Goal: Task Accomplishment & Management: Manage account settings

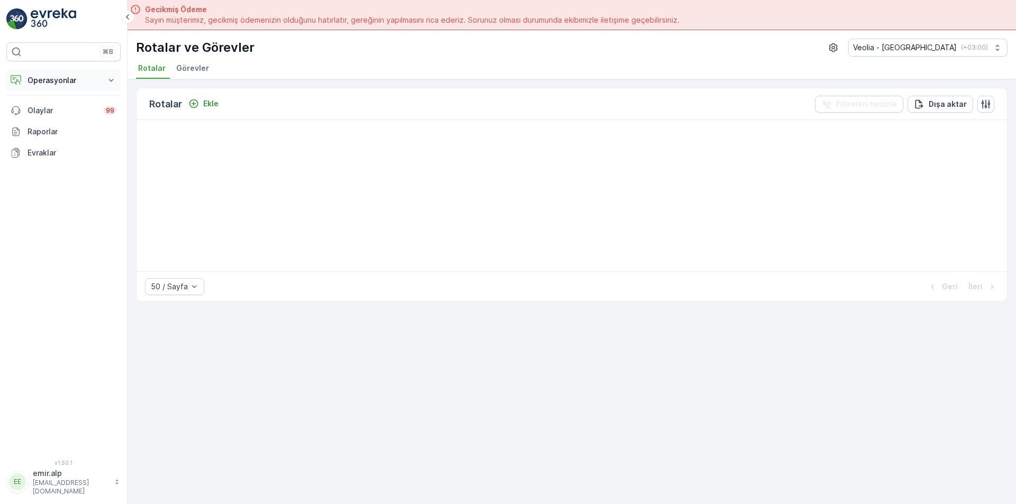
click at [67, 72] on button "Operasyonlar" at bounding box center [63, 80] width 114 height 21
click at [74, 130] on p "Rotalar & Görevler" at bounding box center [60, 128] width 66 height 11
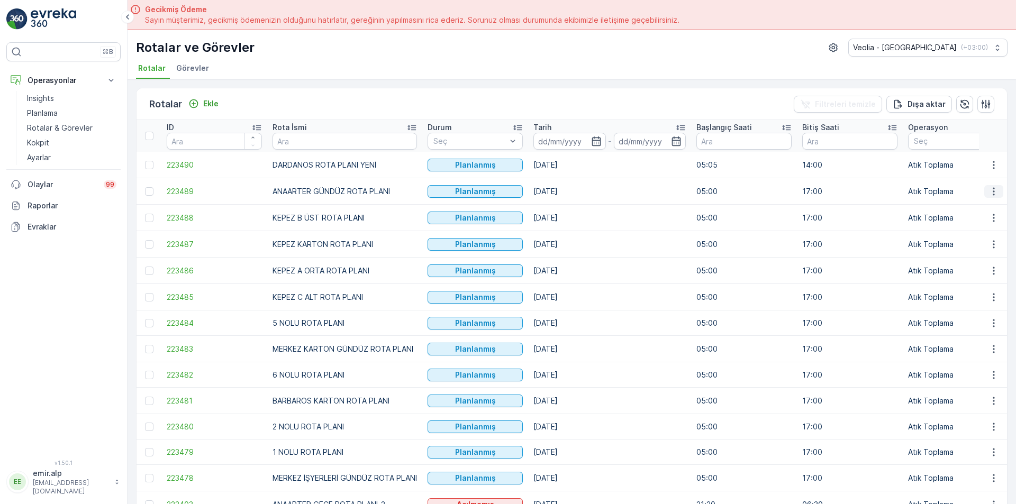
click at [992, 190] on icon "button" at bounding box center [993, 191] width 11 height 11
click at [985, 252] on span "Atanan Kişiyi Değiştir" at bounding box center [964, 252] width 74 height 11
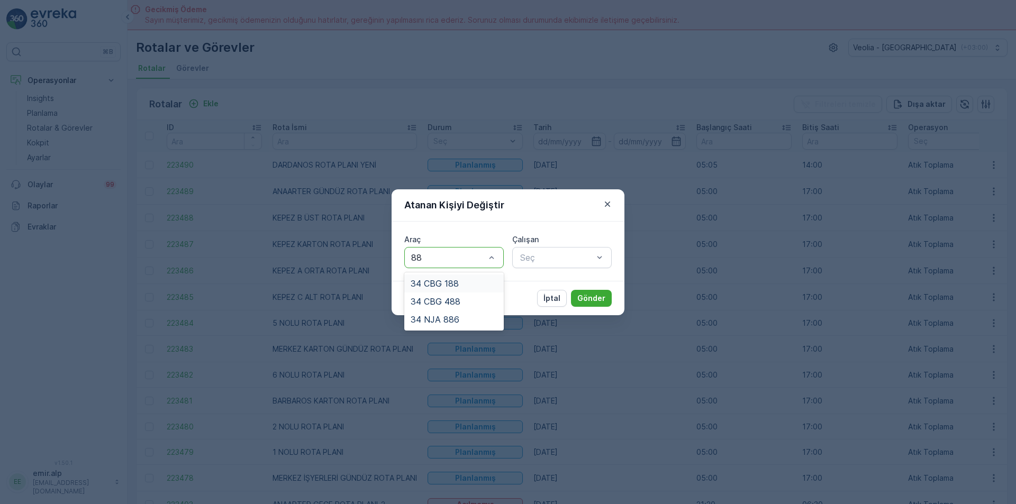
type input "886"
drag, startPoint x: 439, startPoint y: 287, endPoint x: 456, endPoint y: 289, distance: 17.1
click at [440, 287] on span "34 NJA 886" at bounding box center [435, 284] width 49 height 10
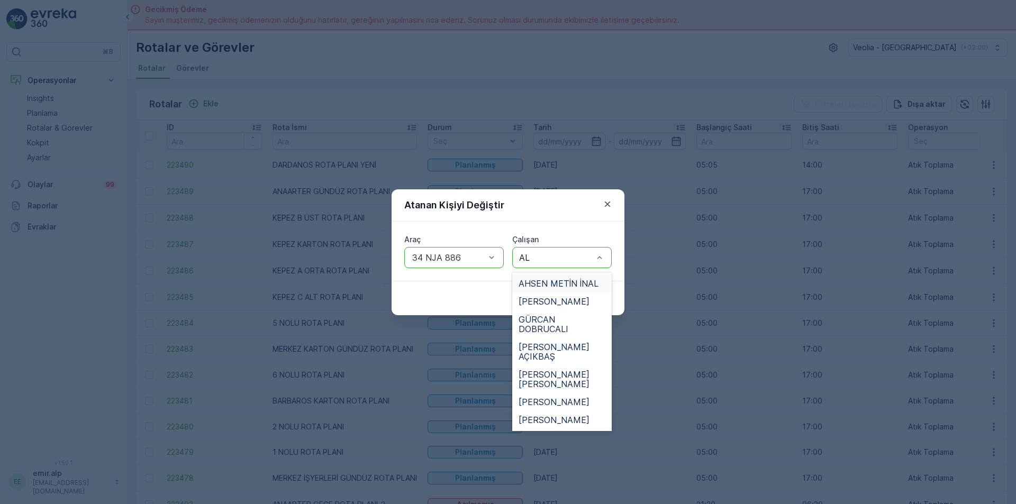
type input "ALİ"
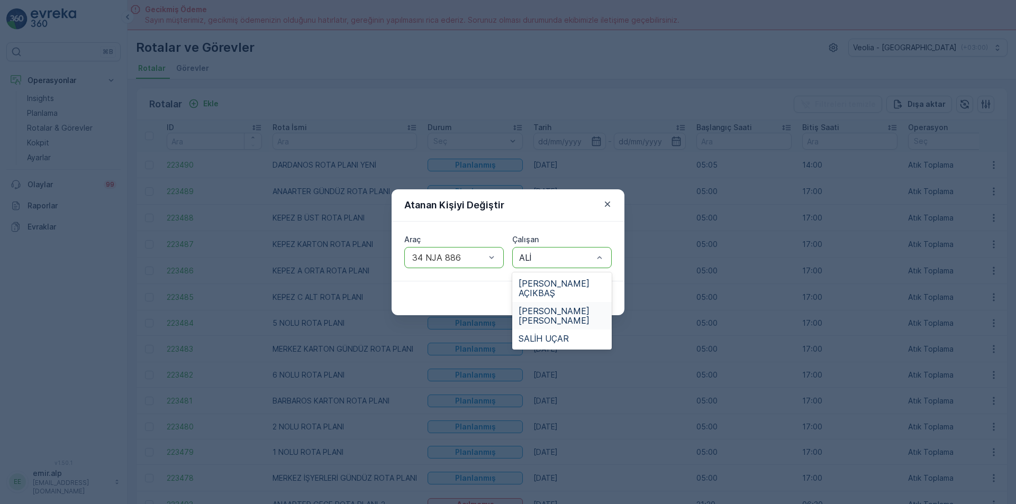
click at [569, 307] on span "[PERSON_NAME] [PERSON_NAME]" at bounding box center [562, 315] width 87 height 19
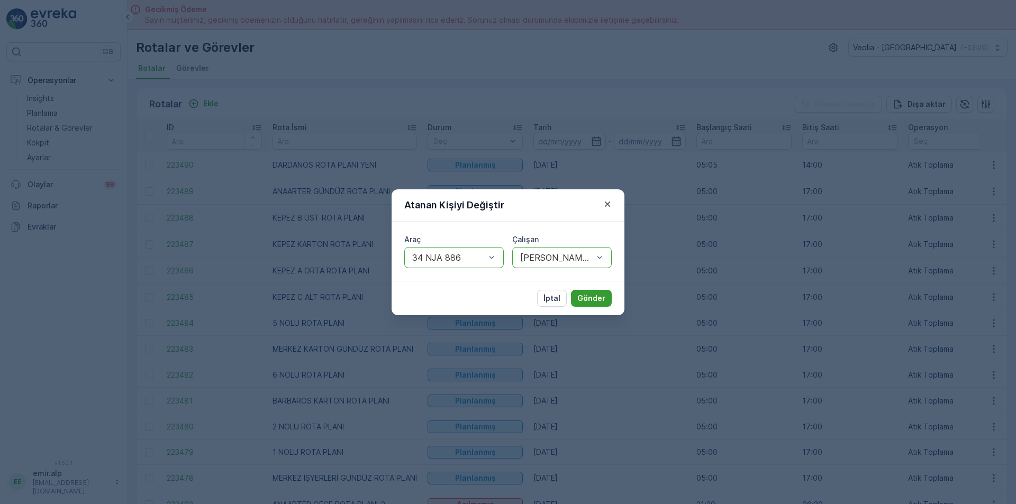
click at [590, 297] on p "Gönder" at bounding box center [591, 298] width 28 height 11
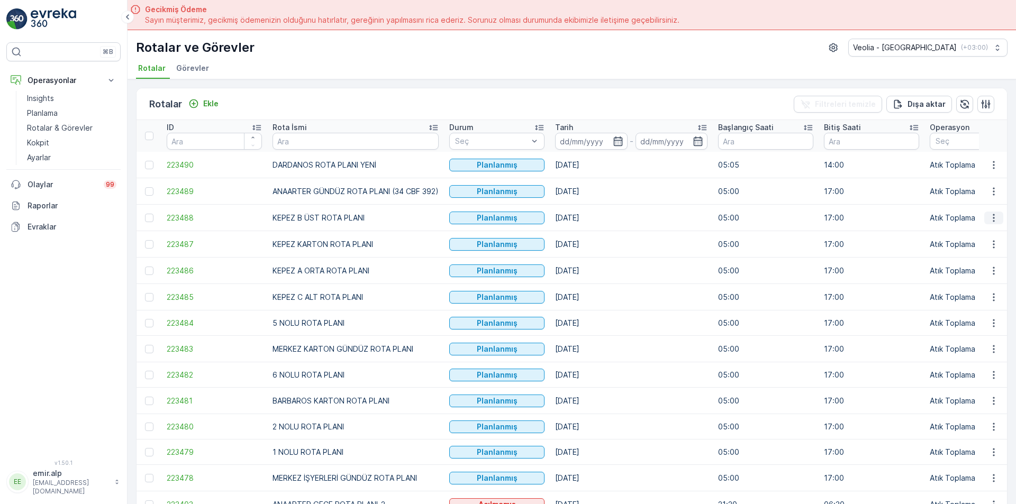
click at [993, 220] on icon "button" at bounding box center [994, 218] width 2 height 8
click at [985, 277] on span "Atanan Kişiyi Değiştir" at bounding box center [964, 278] width 74 height 11
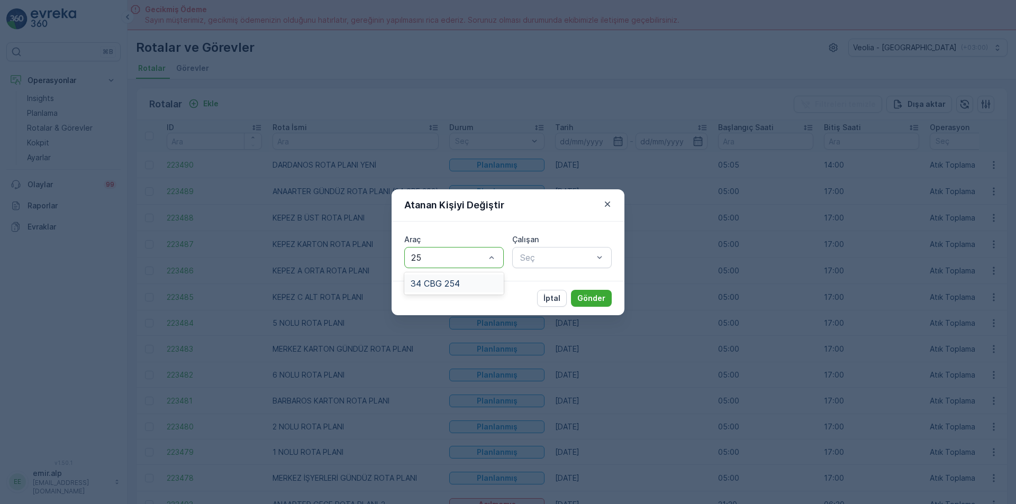
type input "254"
click at [455, 276] on div "34 CBG 254" at bounding box center [453, 284] width 99 height 18
type input "FER"
drag, startPoint x: 562, startPoint y: 281, endPoint x: 586, endPoint y: 291, distance: 25.6
click at [572, 287] on div "FERHAT AY" at bounding box center [562, 284] width 87 height 10
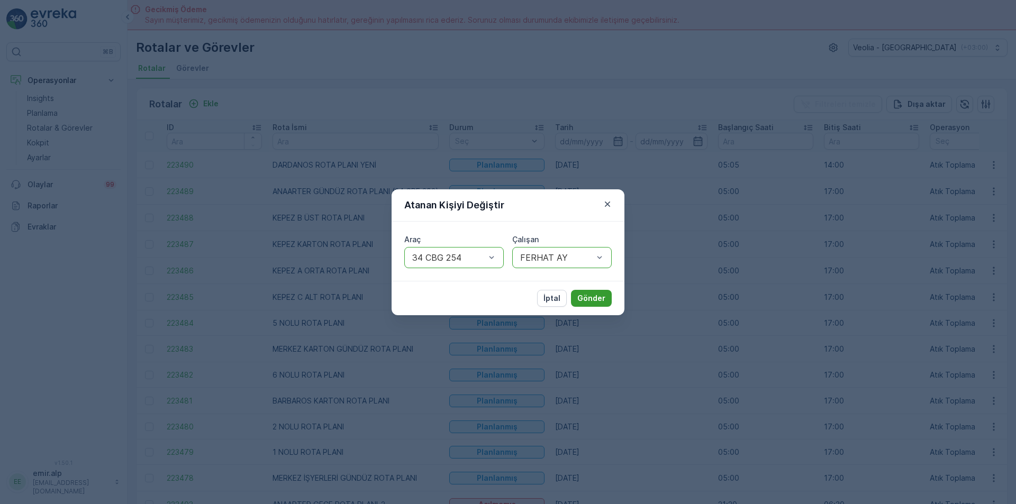
click at [595, 295] on p "Gönder" at bounding box center [591, 298] width 28 height 11
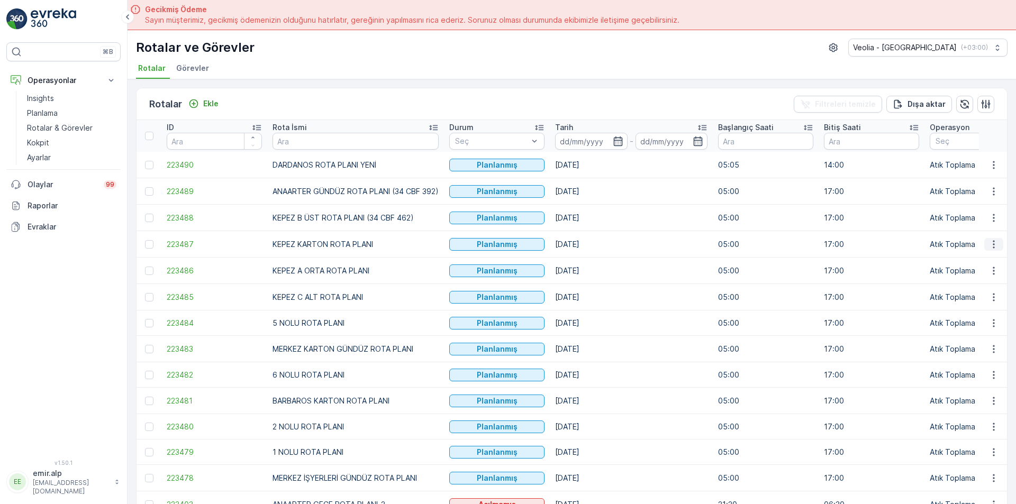
click at [992, 240] on icon "button" at bounding box center [993, 244] width 11 height 11
click at [977, 308] on span "Atanan Kişiyi Değiştir" at bounding box center [964, 304] width 74 height 11
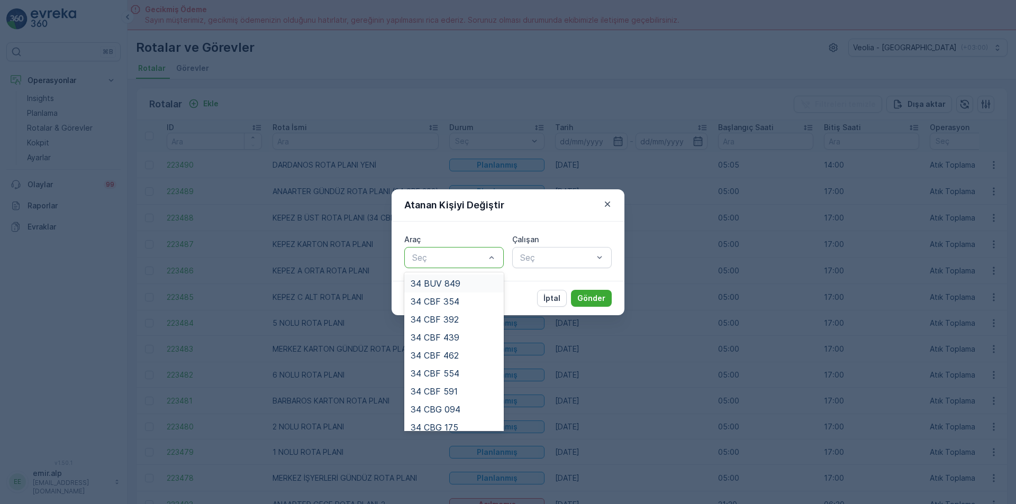
drag, startPoint x: 450, startPoint y: 252, endPoint x: 457, endPoint y: 251, distance: 6.9
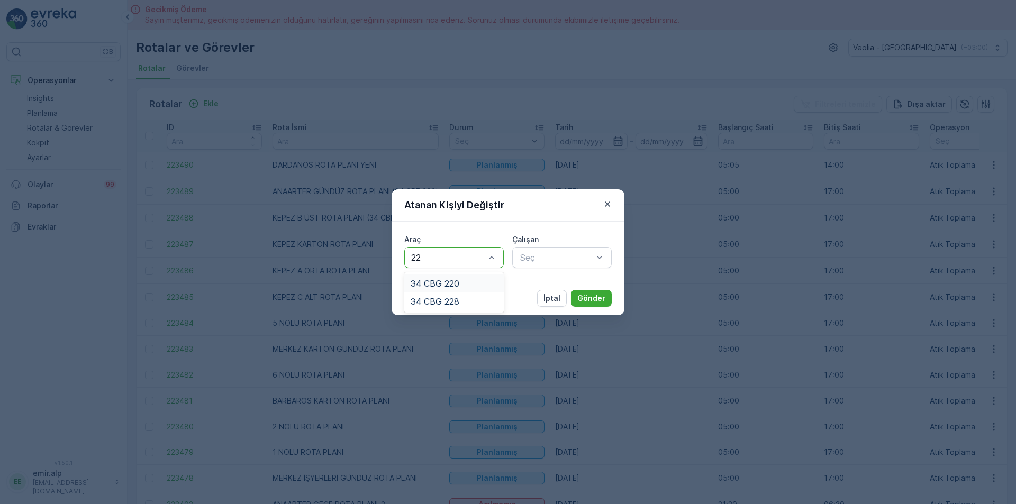
type input "220"
click at [471, 287] on div "34 CBG 220" at bounding box center [454, 284] width 87 height 10
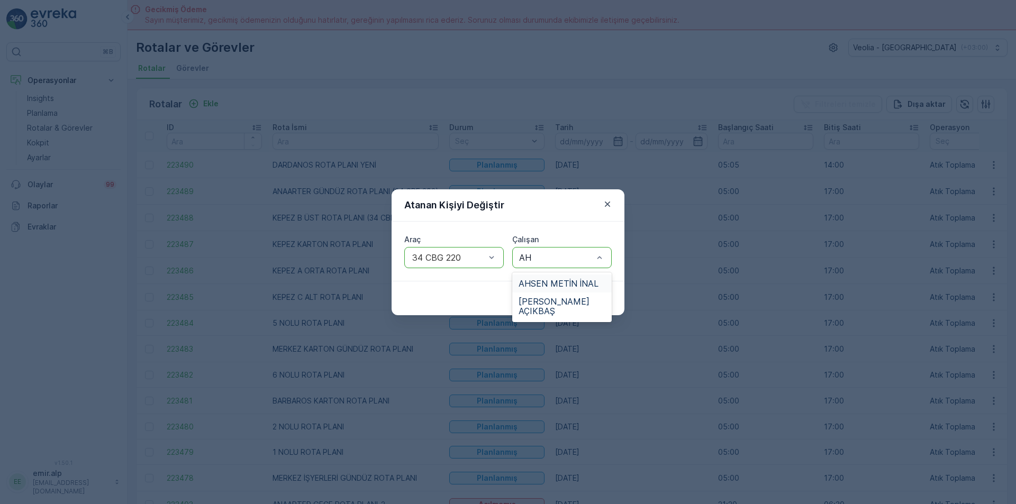
type input "AHS"
drag, startPoint x: 570, startPoint y: 280, endPoint x: 577, endPoint y: 285, distance: 7.9
click at [572, 281] on span "AHSEN METİN İNAL" at bounding box center [559, 284] width 80 height 10
click at [585, 303] on p "Gönder" at bounding box center [591, 298] width 28 height 11
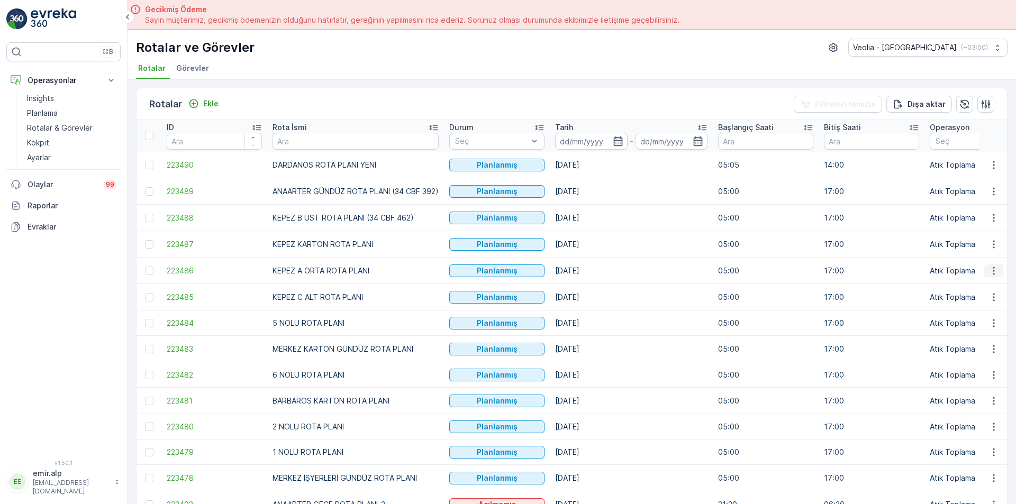
click at [990, 266] on icon "button" at bounding box center [993, 271] width 11 height 11
click at [983, 331] on span "Atanan Kişiyi Değiştir" at bounding box center [964, 331] width 74 height 11
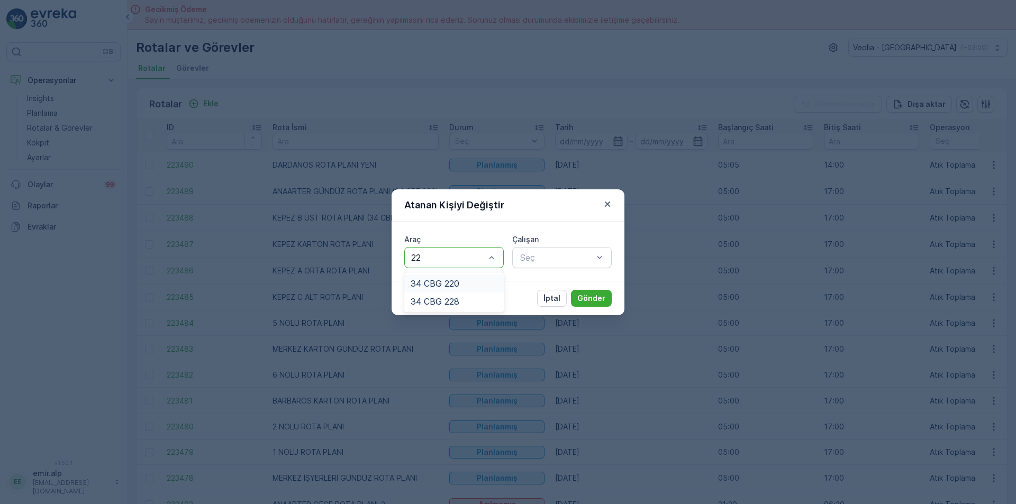
type input "228"
drag, startPoint x: 484, startPoint y: 286, endPoint x: 522, endPoint y: 281, distance: 37.9
click at [487, 286] on div "34 CBG 228" at bounding box center [454, 284] width 87 height 10
type input "HA"
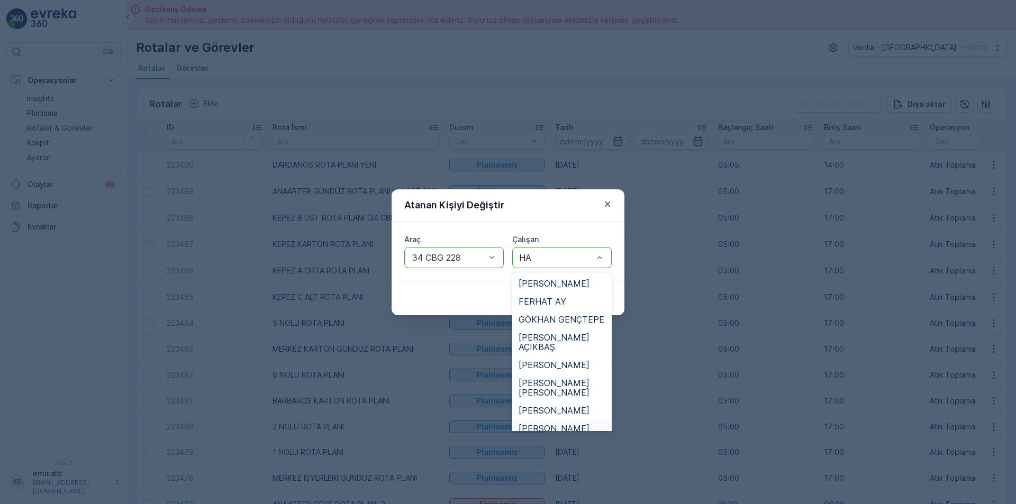
drag, startPoint x: 585, startPoint y: 420, endPoint x: 594, endPoint y: 411, distance: 12.7
click at [585, 424] on div "[PERSON_NAME]" at bounding box center [562, 429] width 87 height 10
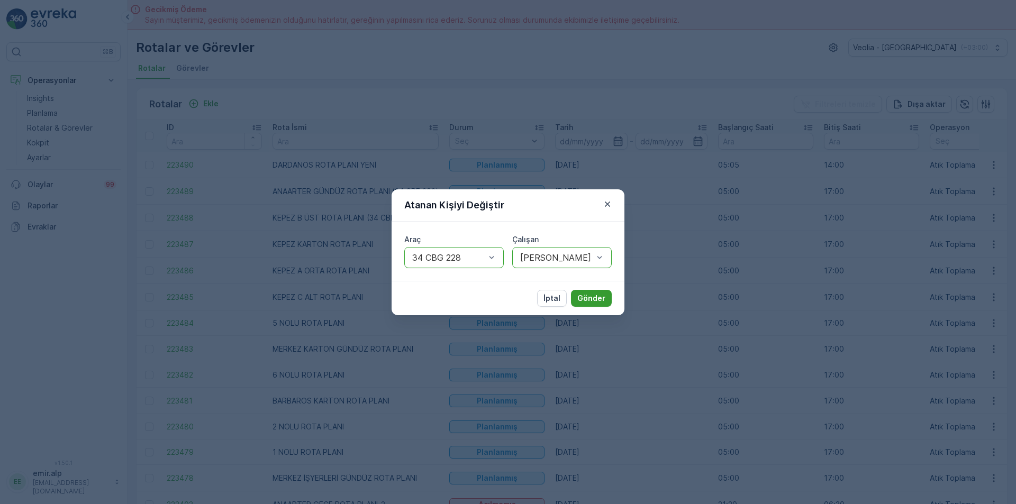
click at [605, 295] on button "Gönder" at bounding box center [591, 298] width 41 height 17
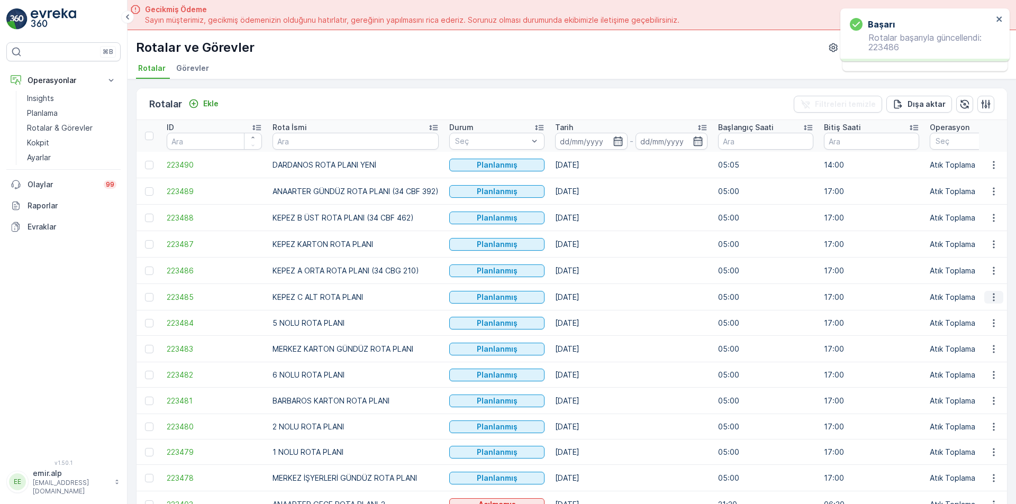
click at [993, 300] on icon "button" at bounding box center [993, 297] width 11 height 11
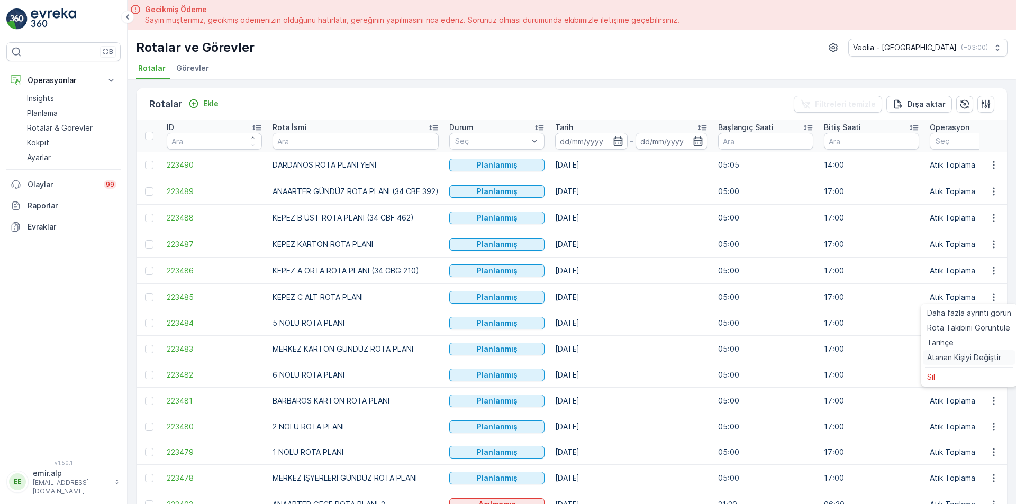
click at [960, 354] on span "Atanan Kişiyi Değiştir" at bounding box center [964, 357] width 74 height 11
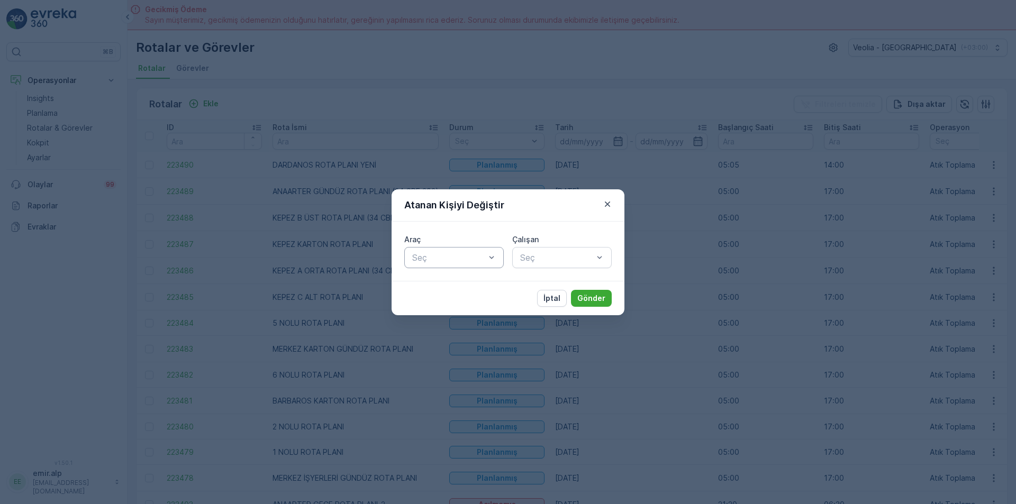
click at [456, 264] on div "Seç" at bounding box center [453, 257] width 99 height 21
type input "188"
click at [455, 283] on span "34 CBG 188" at bounding box center [435, 284] width 48 height 10
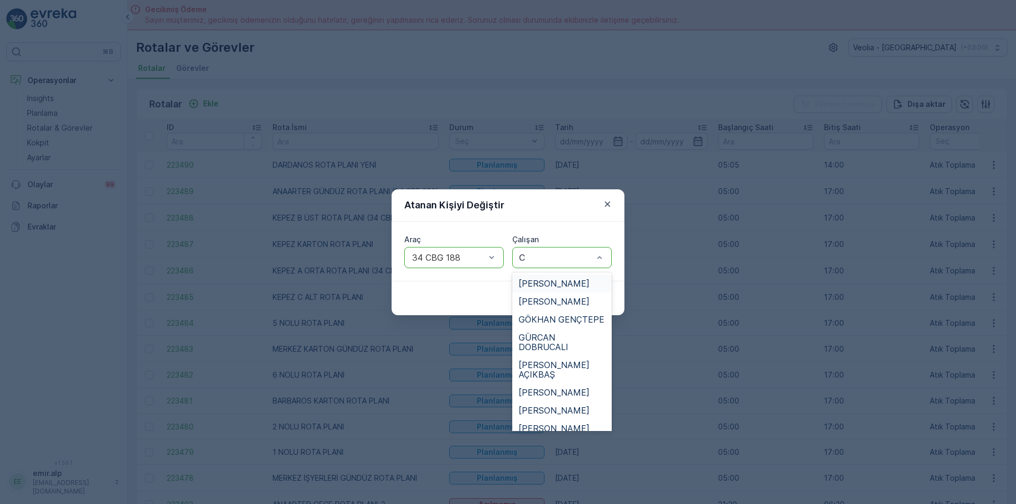
type input "CE"
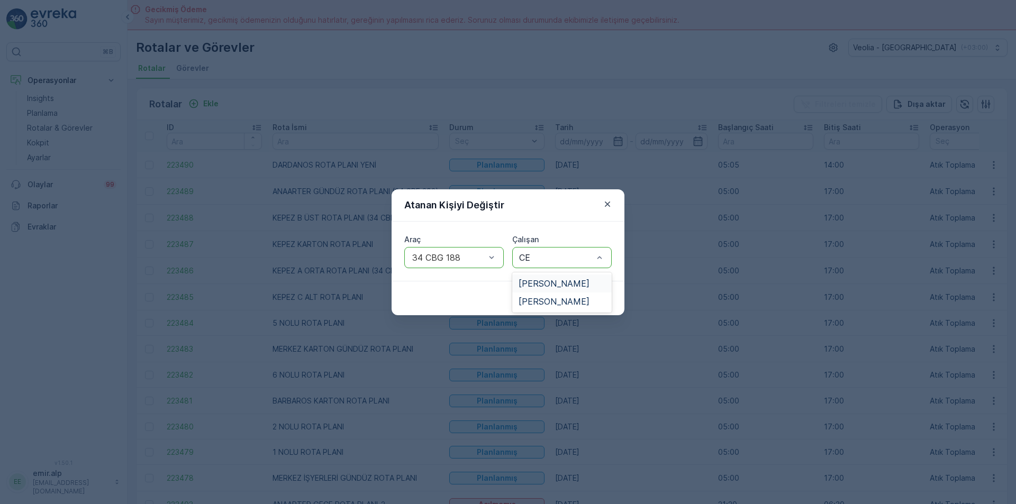
click at [588, 280] on div "[PERSON_NAME]" at bounding box center [562, 284] width 87 height 10
click at [592, 293] on p "Gönder" at bounding box center [591, 298] width 28 height 11
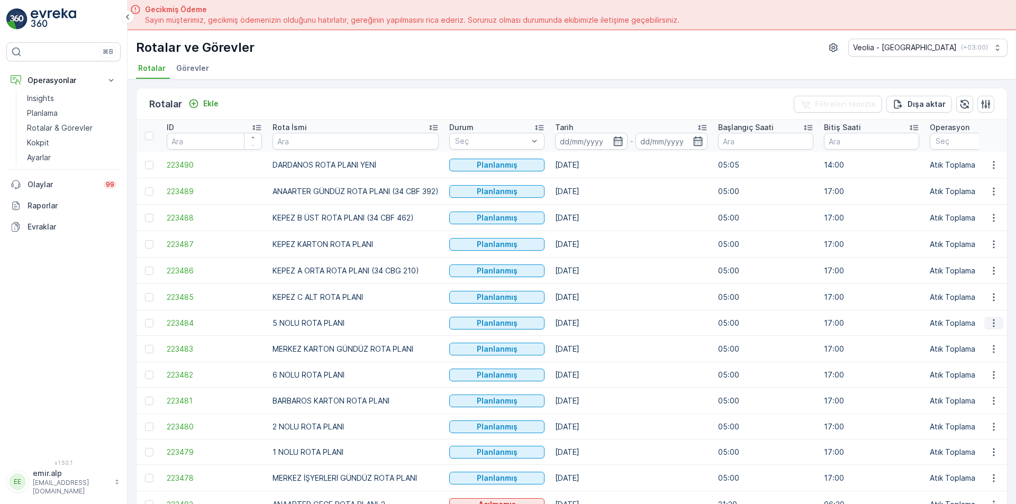
click at [988, 326] on icon "button" at bounding box center [993, 323] width 11 height 11
click at [971, 385] on span "Atanan Kişiyi Değiştir" at bounding box center [964, 383] width 74 height 11
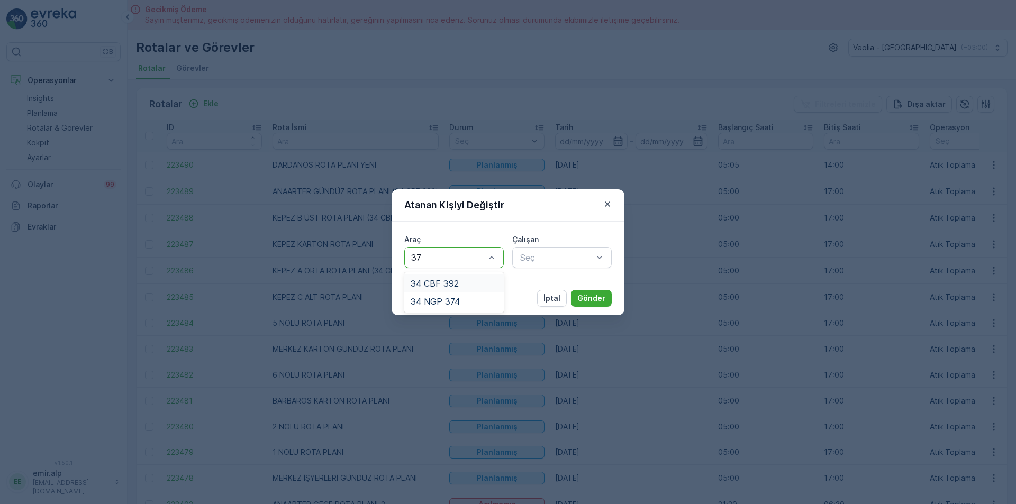
type input "374"
click at [489, 275] on div "34 NGP 374" at bounding box center [453, 284] width 99 height 18
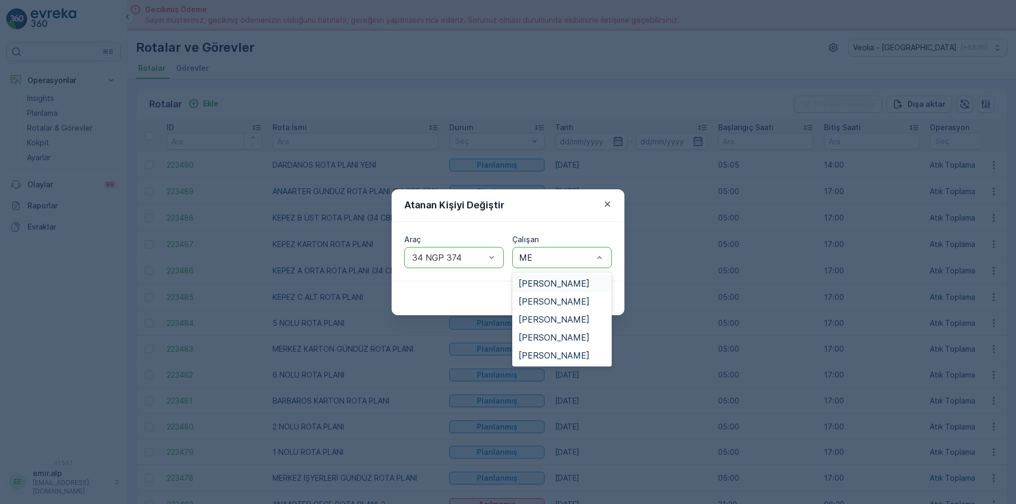
type input "MEH"
drag, startPoint x: 560, startPoint y: 351, endPoint x: 585, endPoint y: 333, distance: 30.7
click at [562, 351] on span "[PERSON_NAME]" at bounding box center [554, 356] width 71 height 10
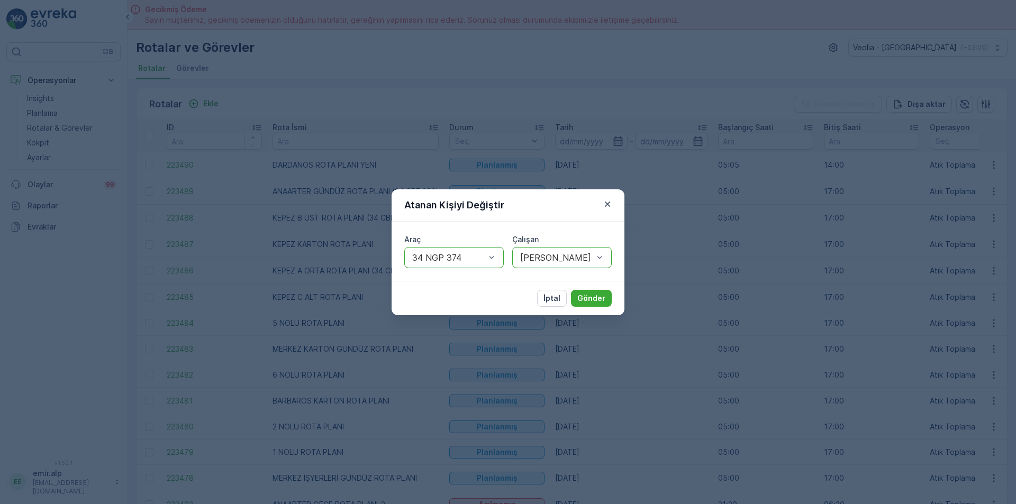
click at [585, 289] on div "İptal Gönder" at bounding box center [508, 298] width 233 height 34
click at [592, 296] on p "Gönder" at bounding box center [591, 298] width 28 height 11
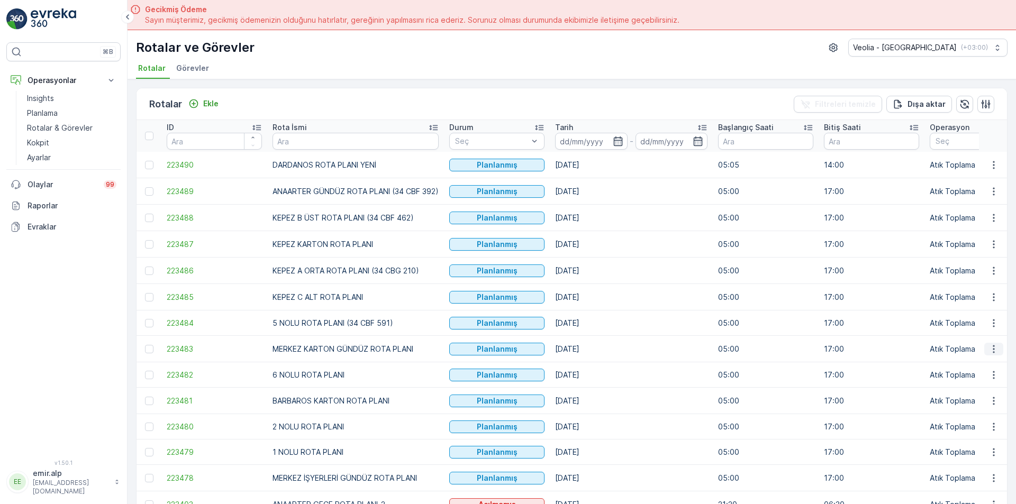
click at [990, 350] on icon "button" at bounding box center [993, 349] width 11 height 11
click at [975, 412] on span "Atanan Kişiyi Değiştir" at bounding box center [964, 409] width 74 height 11
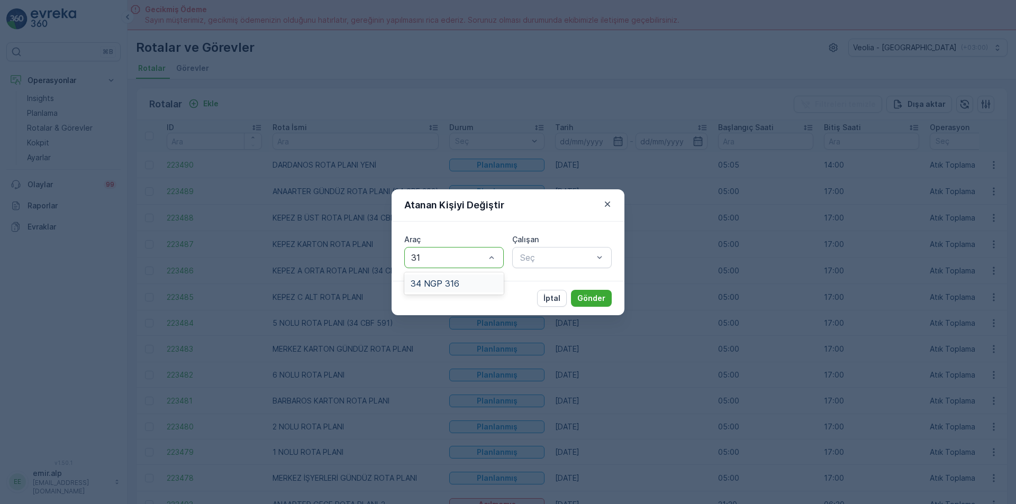
type input "316"
click at [494, 279] on div "34 NGP 316" at bounding box center [454, 284] width 87 height 10
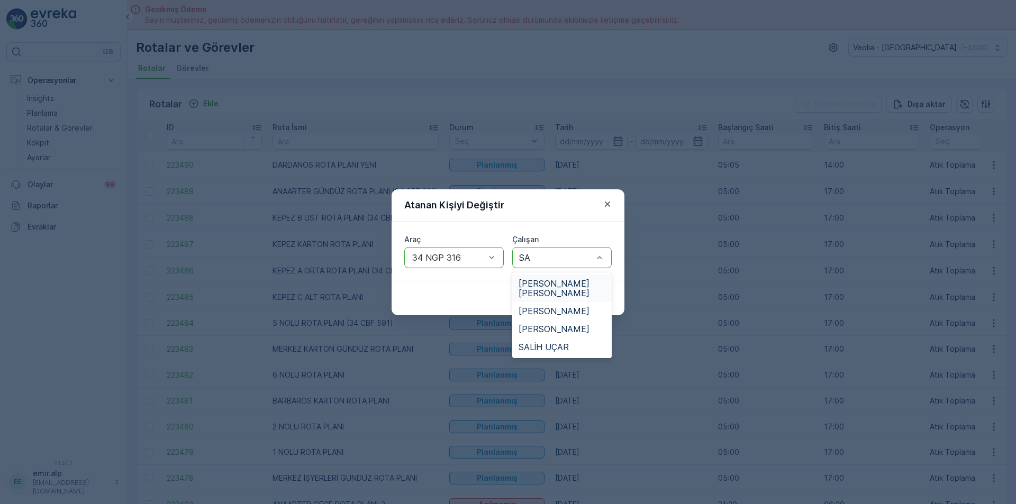
type input "SAL"
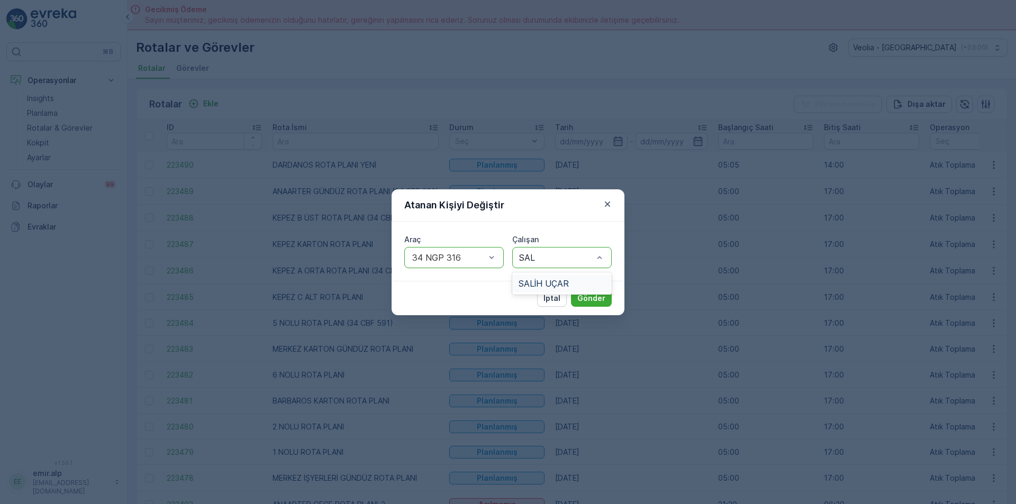
drag, startPoint x: 560, startPoint y: 283, endPoint x: 605, endPoint y: 284, distance: 44.5
click at [562, 283] on span "SALİH UÇAR" at bounding box center [544, 284] width 50 height 10
click at [603, 294] on p "Gönder" at bounding box center [591, 298] width 28 height 11
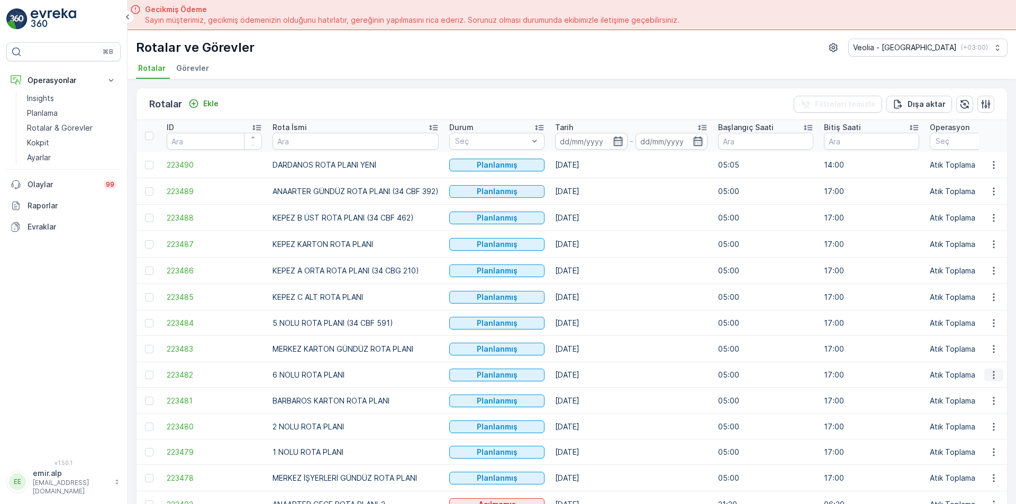
click at [995, 374] on icon "button" at bounding box center [993, 375] width 11 height 11
click at [964, 433] on span "Atanan Kişiyi Değiştir" at bounding box center [964, 435] width 74 height 11
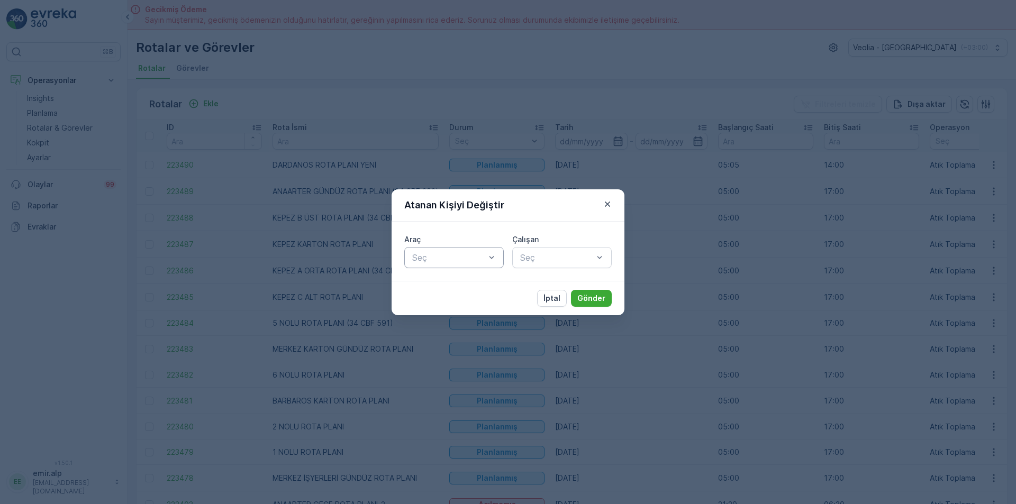
click at [489, 250] on div at bounding box center [491, 258] width 11 height 20
type input "403"
click at [461, 281] on div "34 NGP 403" at bounding box center [454, 284] width 87 height 10
type input "HAMD"
click at [577, 284] on div "[PERSON_NAME]" at bounding box center [562, 284] width 87 height 10
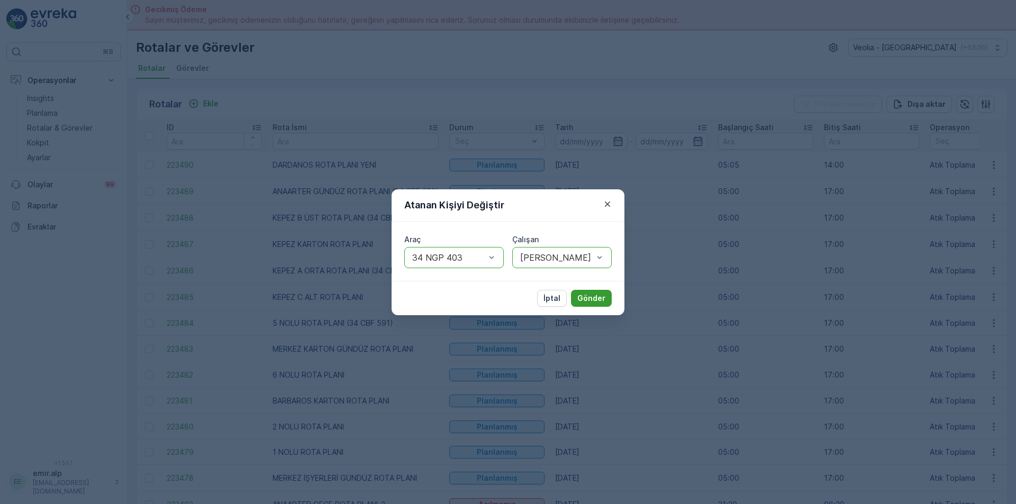
click at [597, 299] on p "Gönder" at bounding box center [591, 298] width 28 height 11
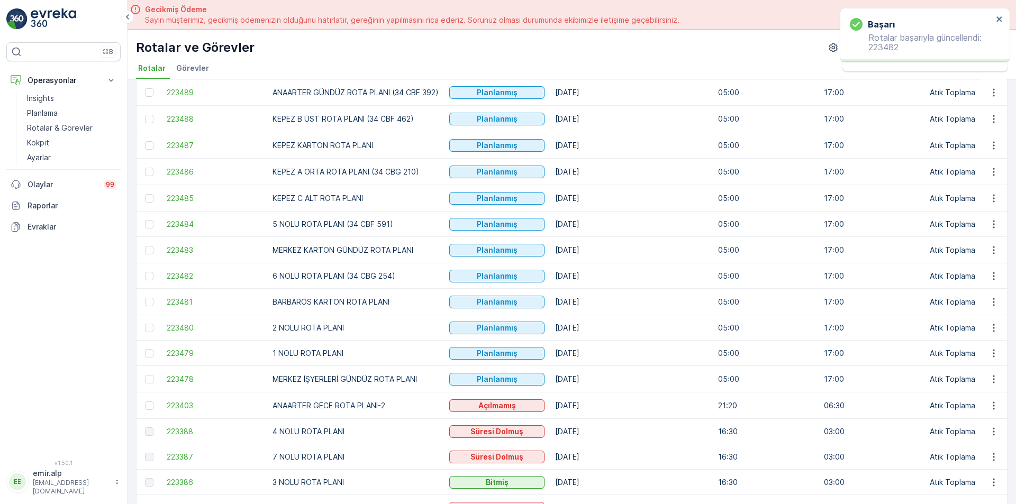
scroll to position [106, 0]
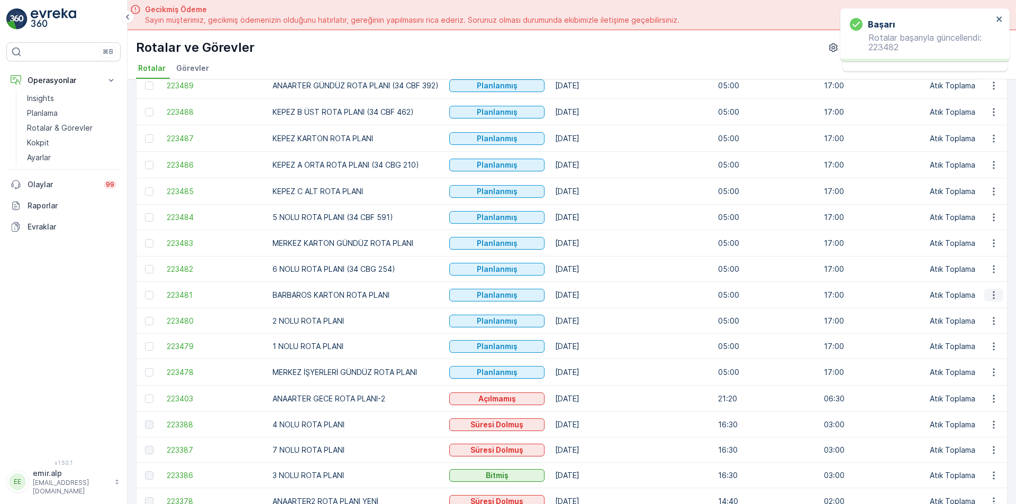
click at [993, 296] on icon "button" at bounding box center [993, 295] width 11 height 11
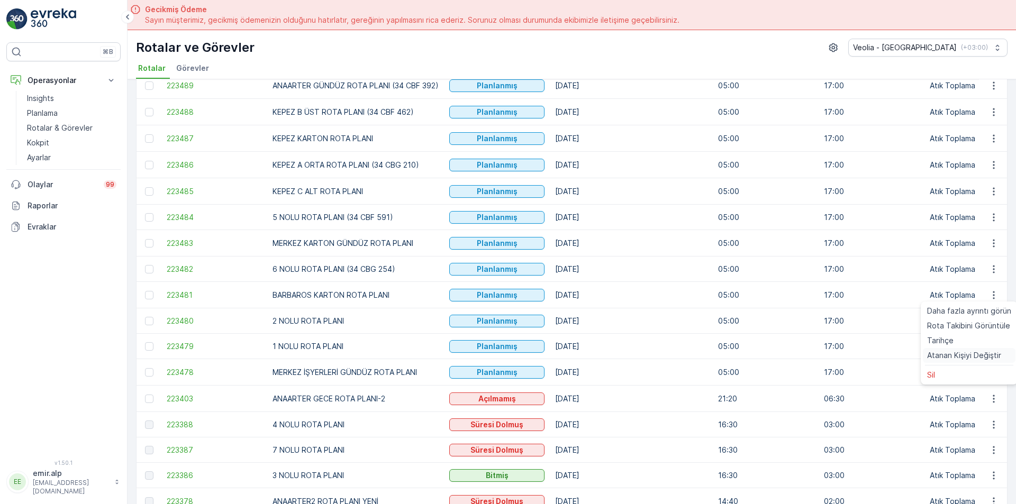
click at [974, 350] on span "Atanan Kişiyi Değiştir" at bounding box center [964, 355] width 74 height 11
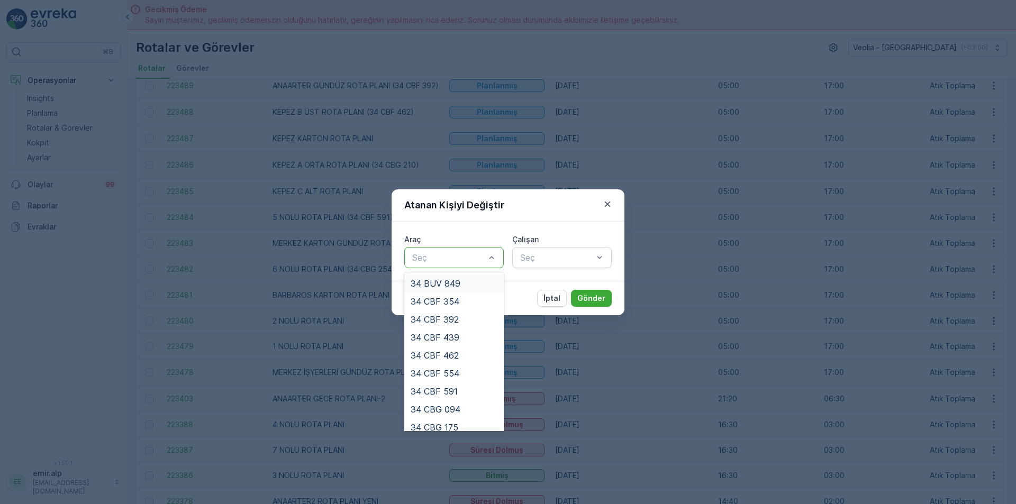
click at [471, 265] on div "Seç" at bounding box center [453, 257] width 99 height 21
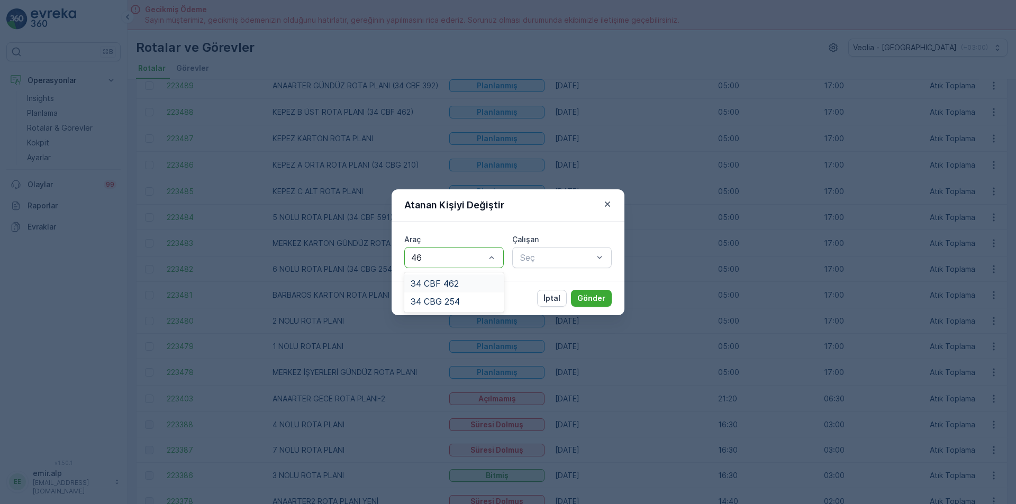
type input "462"
click at [472, 285] on div "34 CBF 462" at bounding box center [454, 284] width 87 height 10
type input "CEY"
click at [560, 278] on div "[PERSON_NAME]" at bounding box center [561, 284] width 99 height 18
click at [593, 292] on button "Gönder" at bounding box center [591, 298] width 41 height 17
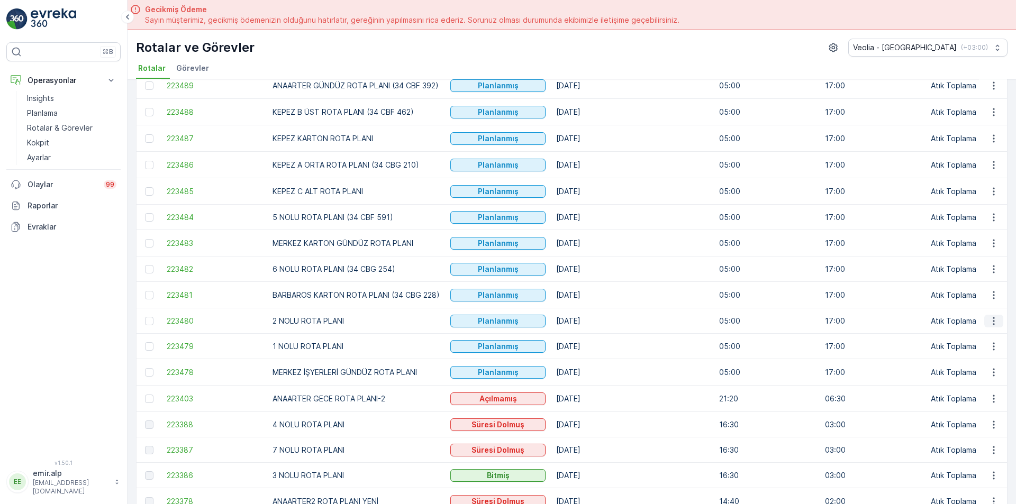
click at [996, 323] on icon "button" at bounding box center [993, 321] width 11 height 11
click at [966, 385] on span "Atanan Kişiyi Değiştir" at bounding box center [964, 381] width 74 height 11
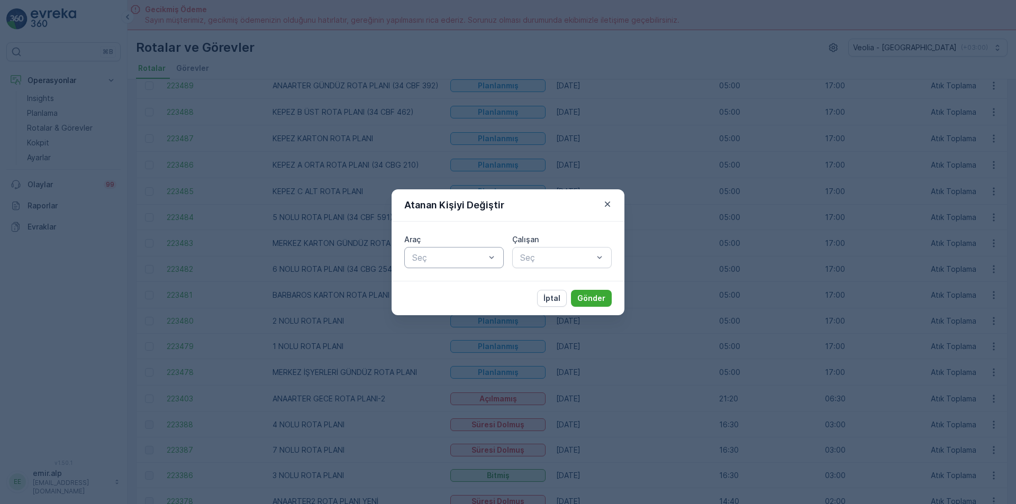
click at [449, 266] on div "Seç" at bounding box center [453, 257] width 99 height 21
type input "439"
drag, startPoint x: 480, startPoint y: 280, endPoint x: 548, endPoint y: 262, distance: 70.6
click at [480, 280] on div "34 CBF 439" at bounding box center [454, 284] width 87 height 10
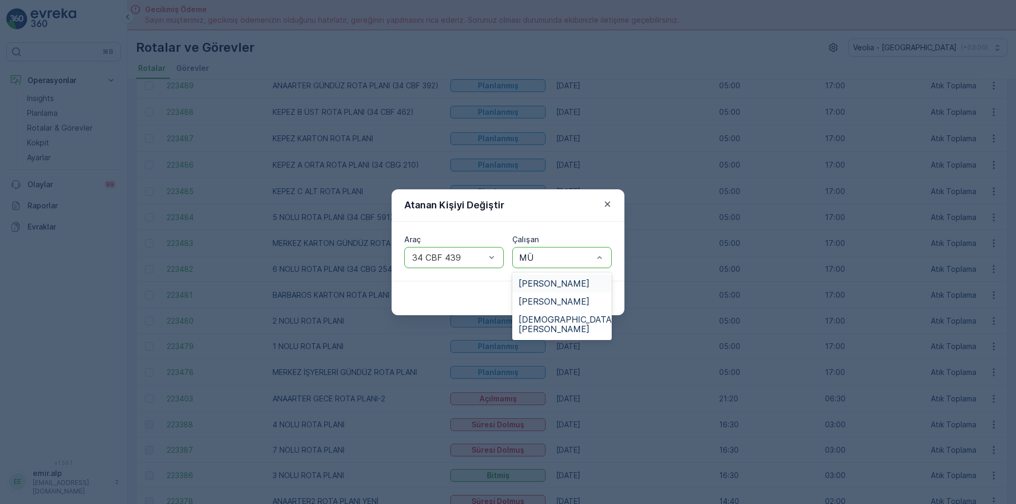
type input "MÜS"
drag, startPoint x: 557, startPoint y: 295, endPoint x: 567, endPoint y: 299, distance: 11.2
click at [557, 296] on div "[DEMOGRAPHIC_DATA][PERSON_NAME]" at bounding box center [561, 307] width 99 height 28
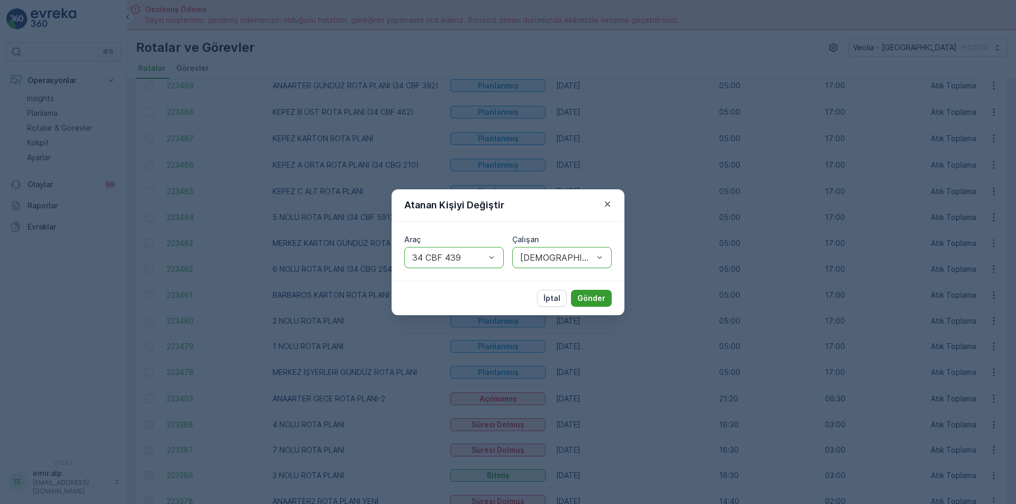
click at [588, 298] on p "Gönder" at bounding box center [591, 298] width 28 height 11
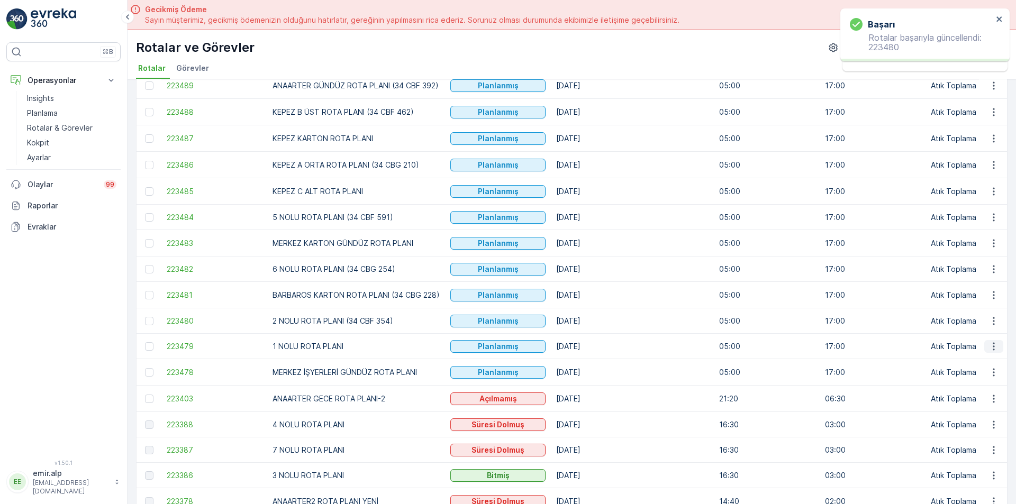
click at [994, 347] on icon "button" at bounding box center [993, 346] width 11 height 11
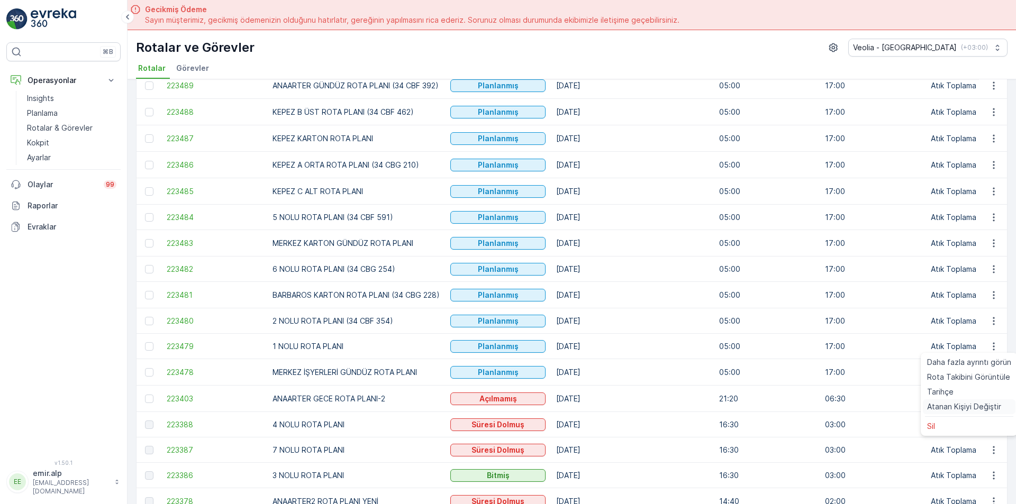
click at [971, 405] on span "Atanan Kişiyi Değiştir" at bounding box center [964, 407] width 74 height 11
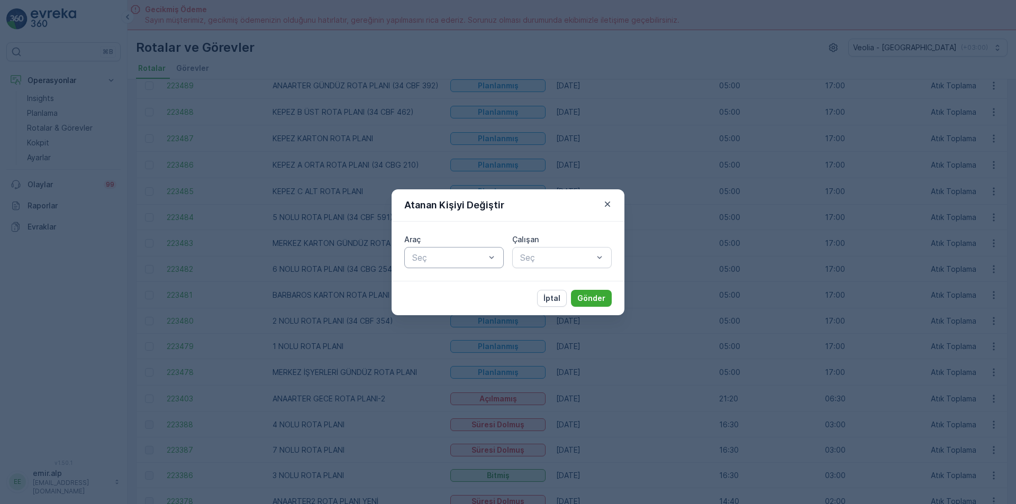
click at [447, 265] on div "Seç" at bounding box center [453, 257] width 99 height 21
type input "428"
click at [459, 277] on div "34 KJL 428" at bounding box center [453, 284] width 99 height 18
type input "BÜL"
click at [566, 284] on span "[PERSON_NAME]" at bounding box center [554, 284] width 71 height 10
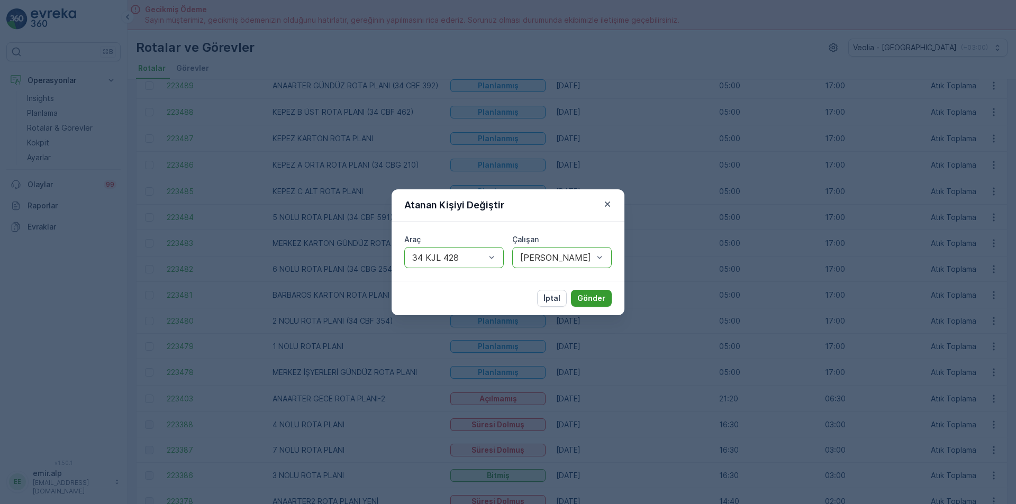
click at [587, 295] on p "Gönder" at bounding box center [591, 298] width 28 height 11
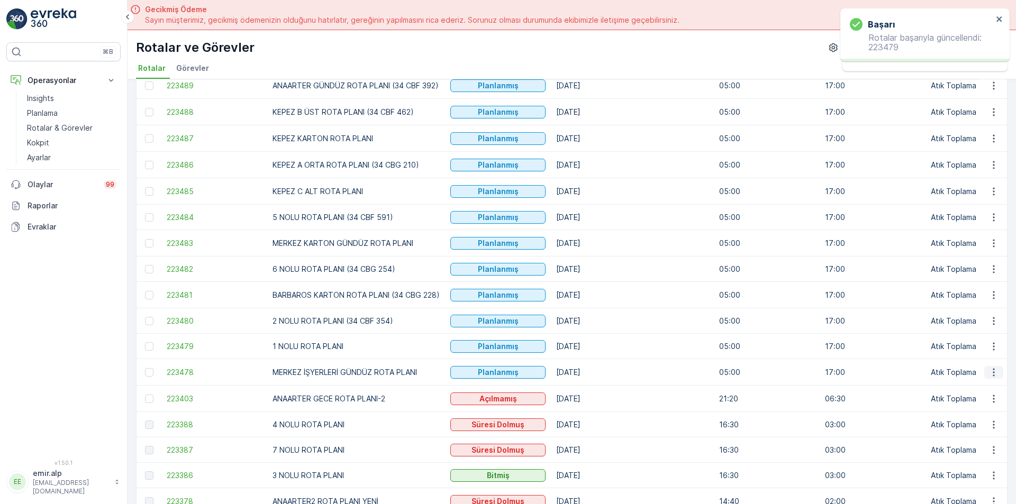
click at [996, 376] on icon "button" at bounding box center [993, 372] width 11 height 11
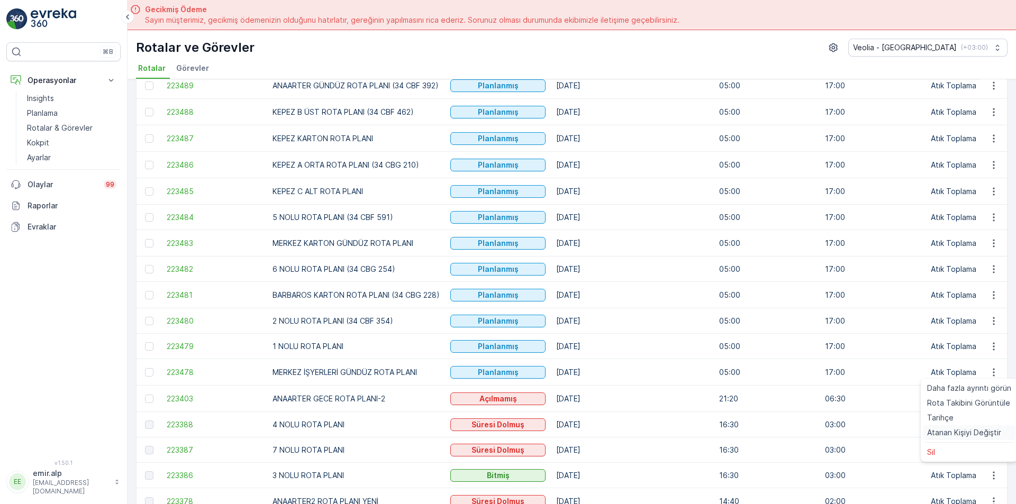
click at [963, 432] on span "Atanan Kişiyi Değiştir" at bounding box center [964, 433] width 74 height 11
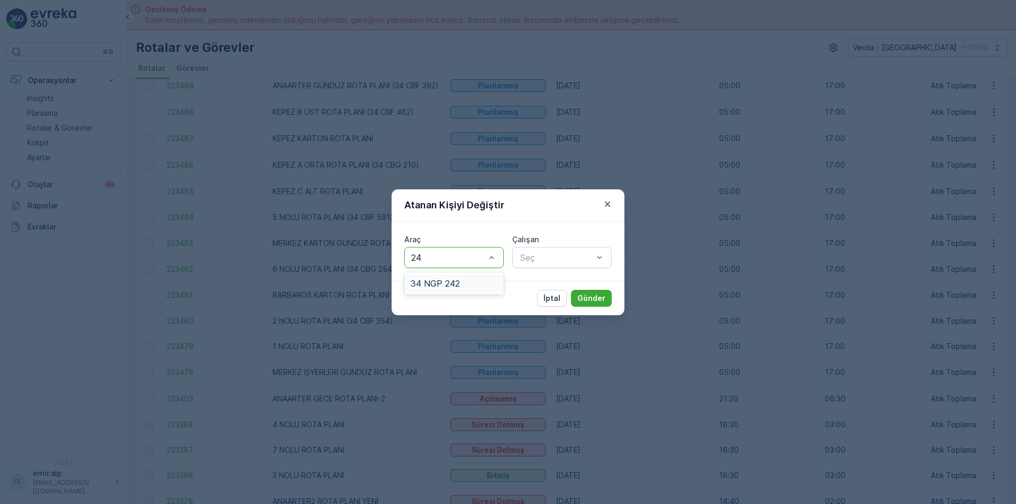
type input "242"
click at [445, 280] on span "34 NGP 242" at bounding box center [435, 284] width 49 height 10
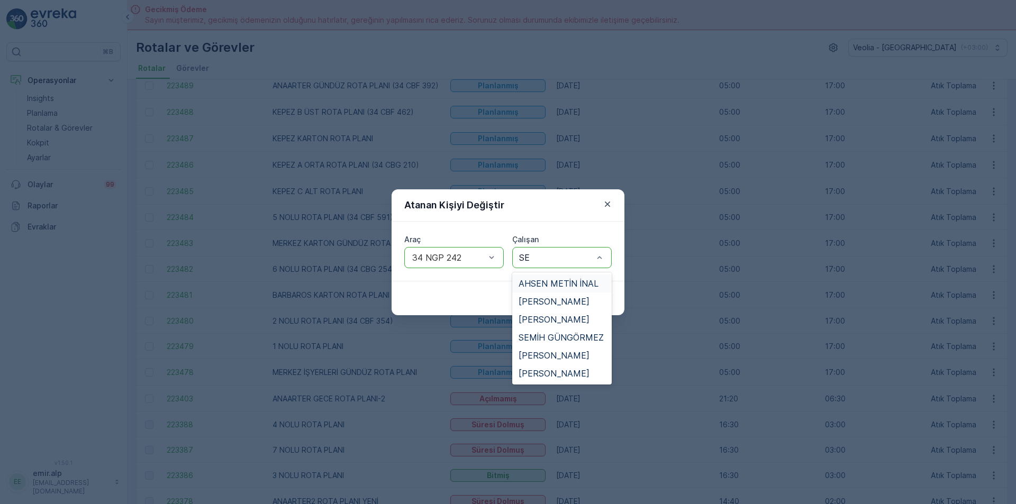
type input "SER"
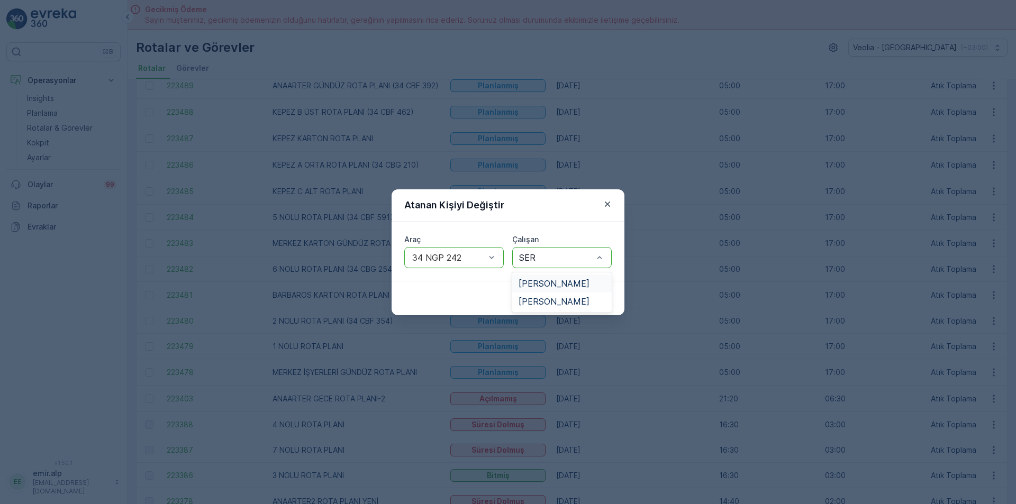
click at [572, 283] on span "[PERSON_NAME]" at bounding box center [554, 284] width 71 height 10
click at [580, 291] on button "Gönder" at bounding box center [591, 298] width 41 height 17
